Goal: Check status: Check status

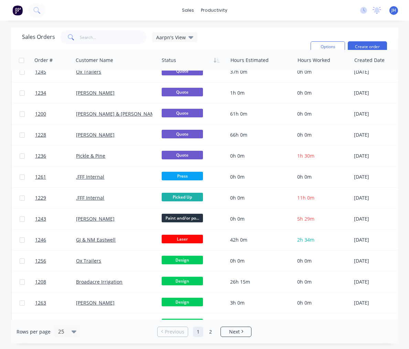
scroll to position [279, 0]
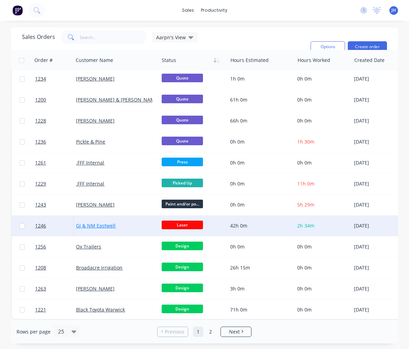
click at [96, 224] on link "GJ & NM Eastwell" at bounding box center [96, 225] width 40 height 7
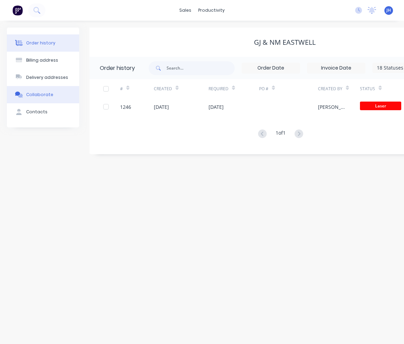
click at [44, 98] on button "Collaborate" at bounding box center [43, 94] width 72 height 17
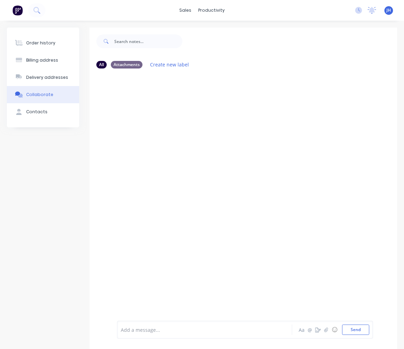
click at [131, 332] on div at bounding box center [206, 329] width 171 height 7
click at [327, 331] on icon "button" at bounding box center [326, 329] width 4 height 5
click at [356, 329] on button "Send" at bounding box center [355, 329] width 27 height 10
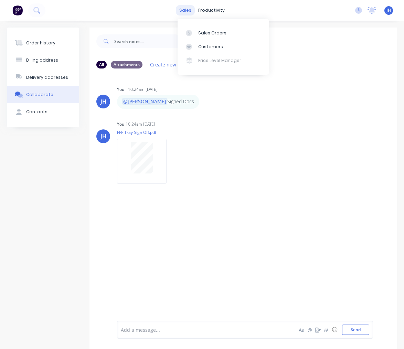
click at [188, 11] on div "sales" at bounding box center [185, 10] width 19 height 10
click at [79, 9] on div "sales productivity sales Sales Orders Customers Price Level Manager productivit…" at bounding box center [202, 10] width 404 height 21
click at [17, 10] on img at bounding box center [17, 10] width 10 height 10
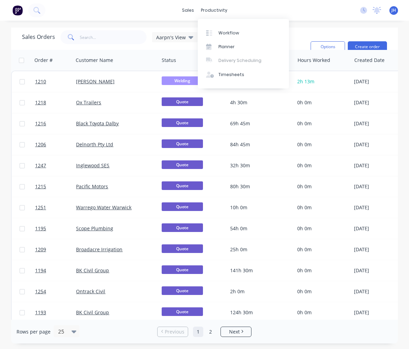
click at [304, 18] on div "sales productivity sales Sales Orders Customers Price Level Manager productivit…" at bounding box center [204, 10] width 409 height 21
click at [396, 8] on div "JH Full Forced Fabrication Jeremy Haley Standard User (No Pricing) Profile Sign…" at bounding box center [394, 10] width 9 height 9
click at [395, 11] on span "JH" at bounding box center [394, 10] width 4 height 6
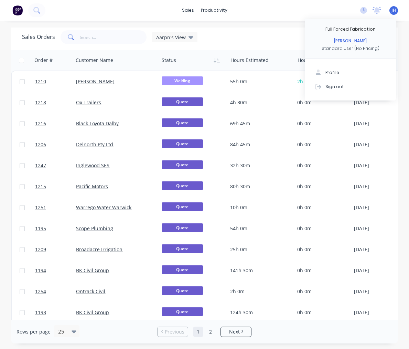
click at [280, 13] on div "sales productivity sales Sales Orders Customers Price Level Manager productivit…" at bounding box center [204, 10] width 409 height 21
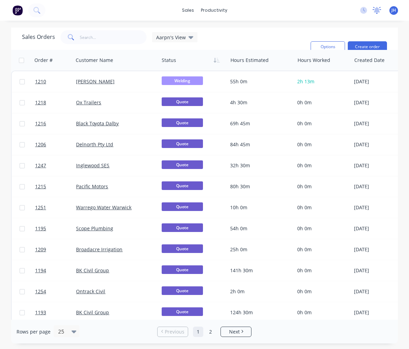
click at [379, 13] on icon at bounding box center [377, 10] width 9 height 7
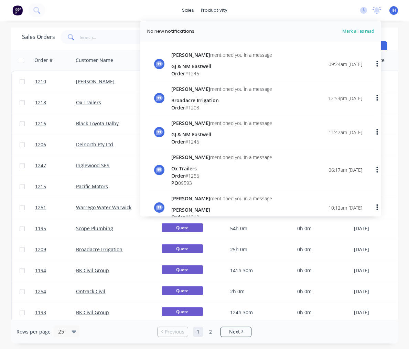
click at [248, 13] on div "sales productivity sales Sales Orders Customers Price Level Manager productivit…" at bounding box center [204, 10] width 409 height 21
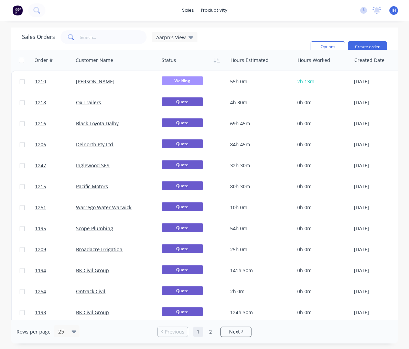
click at [15, 9] on img at bounding box center [17, 10] width 10 height 10
click at [270, 10] on div "sales productivity sales Sales Orders Customers Price Level Manager productivit…" at bounding box center [204, 10] width 409 height 21
click at [138, 9] on div "sales productivity sales Sales Orders Customers Price Level Manager productivit…" at bounding box center [204, 10] width 409 height 21
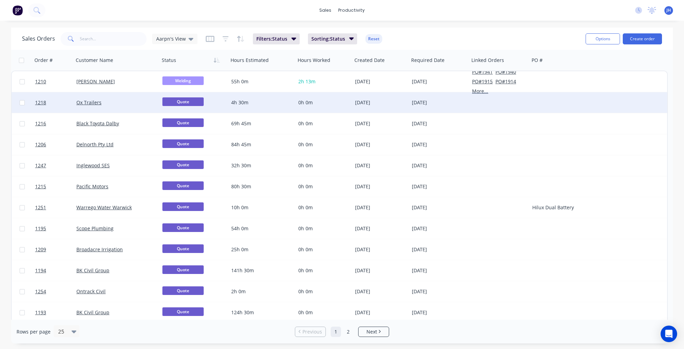
click at [409, 93] on div at bounding box center [499, 102] width 60 height 21
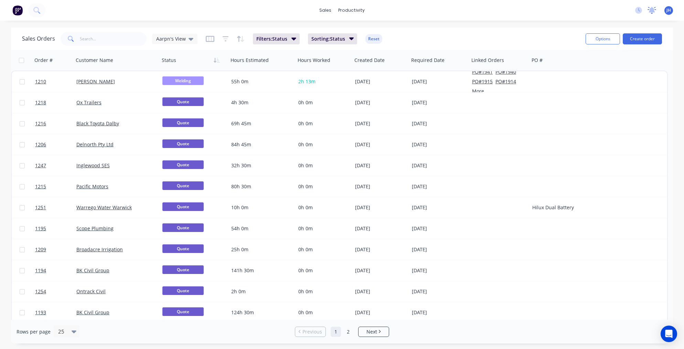
click at [654, 9] on icon at bounding box center [652, 10] width 6 height 6
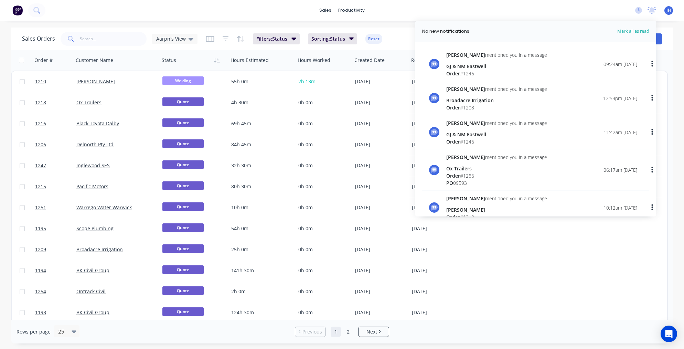
click at [553, 14] on div "sales productivity sales Sales Orders Customers Price Level Manager productivit…" at bounding box center [342, 10] width 684 height 21
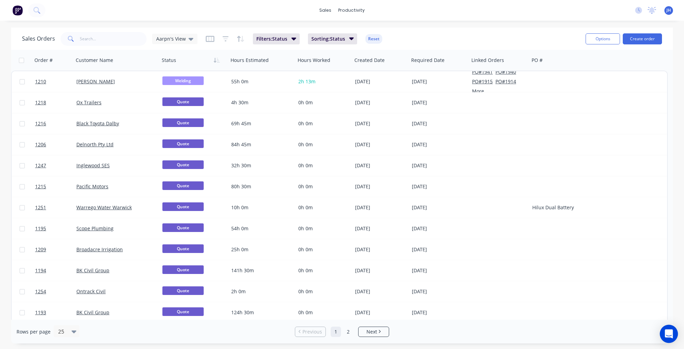
click at [670, 333] on icon "Open Intercom Messenger" at bounding box center [669, 333] width 8 height 9
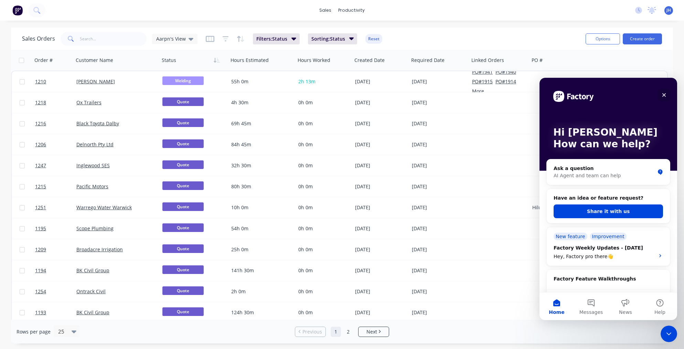
click at [665, 95] on icon "Close" at bounding box center [664, 95] width 6 height 6
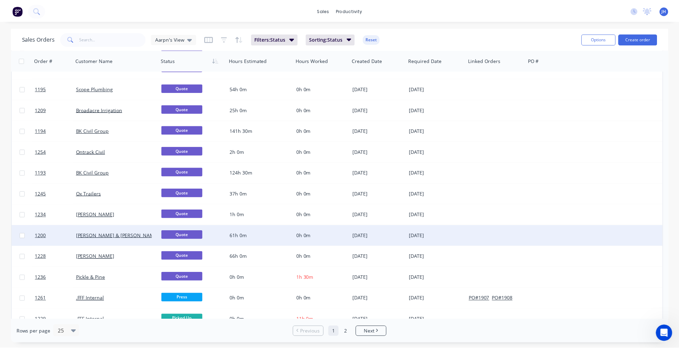
scroll to position [276, 0]
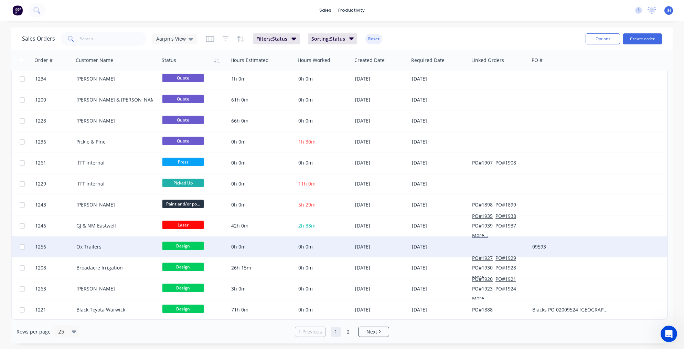
click at [180, 247] on span "Design" at bounding box center [182, 246] width 41 height 9
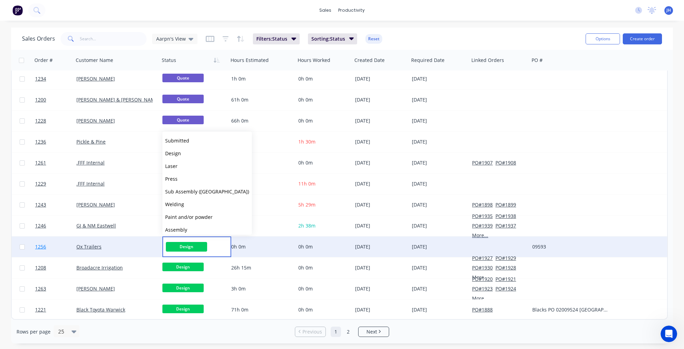
click at [74, 248] on link "1256" at bounding box center [55, 246] width 41 height 21
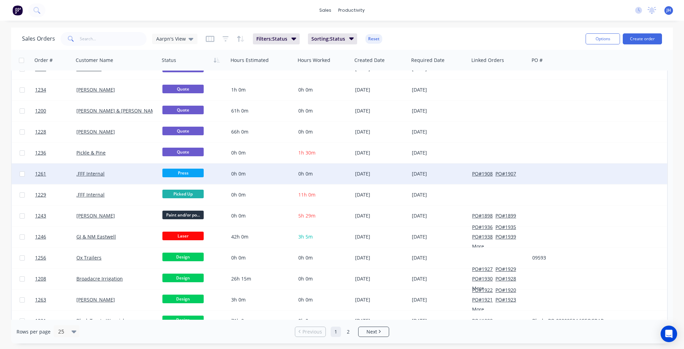
scroll to position [276, 0]
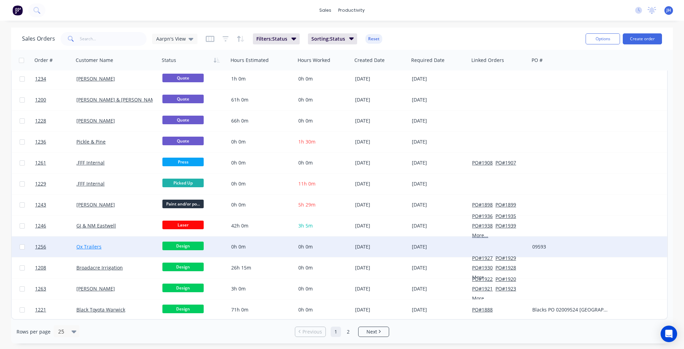
click at [88, 247] on link "Ox Trailers" at bounding box center [88, 246] width 25 height 7
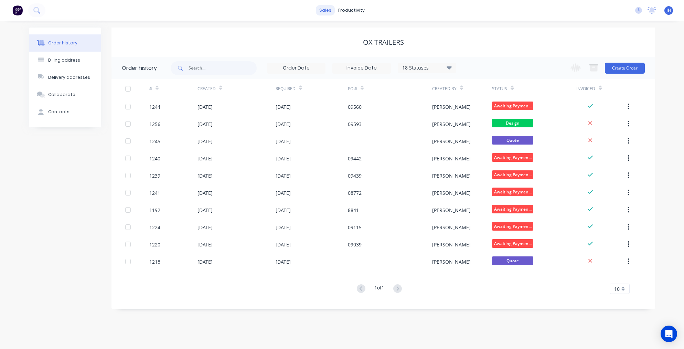
click at [324, 10] on div "sales" at bounding box center [325, 10] width 19 height 10
click at [341, 32] on div "Sales Orders" at bounding box center [352, 33] width 28 height 6
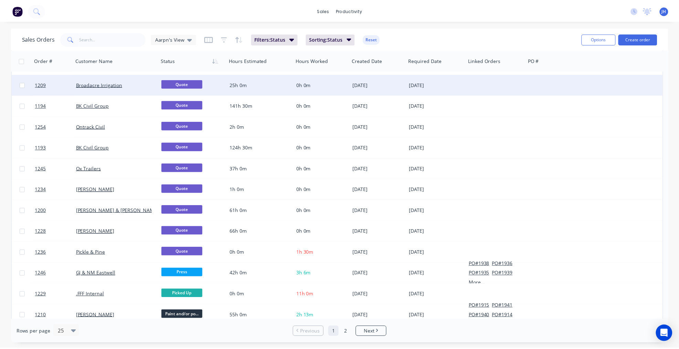
scroll to position [276, 0]
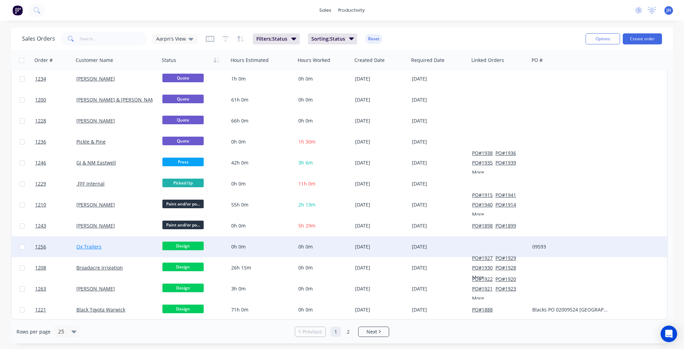
click at [87, 245] on link "Ox Trailers" at bounding box center [88, 246] width 25 height 7
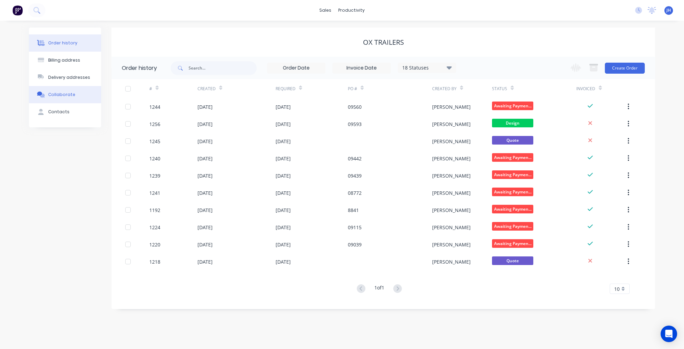
click at [55, 93] on div "Collaborate" at bounding box center [61, 95] width 27 height 6
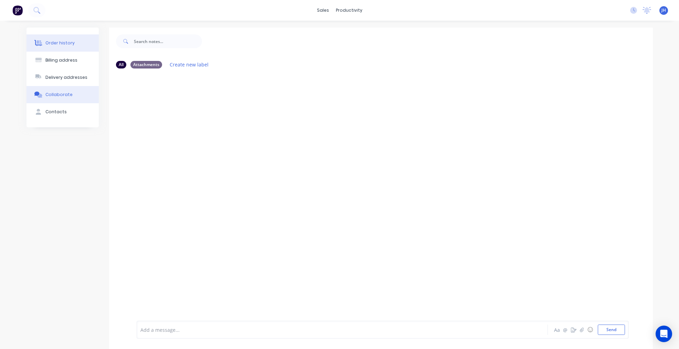
click at [54, 44] on div "Order history" at bounding box center [59, 43] width 29 height 6
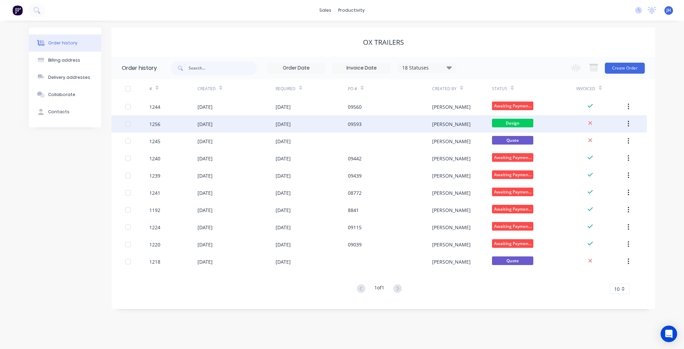
click at [155, 126] on div "1256" at bounding box center [154, 123] width 11 height 7
